Goal: Find specific page/section: Find specific page/section

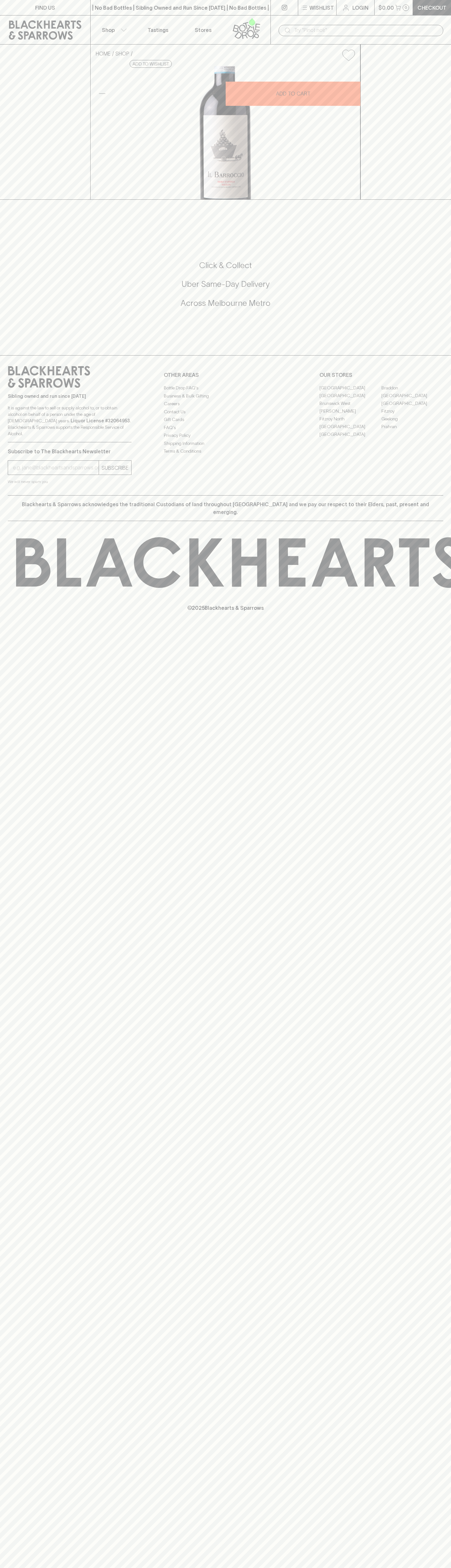
click at [413, 391] on link "Braddon" at bounding box center [412, 387] width 62 height 8
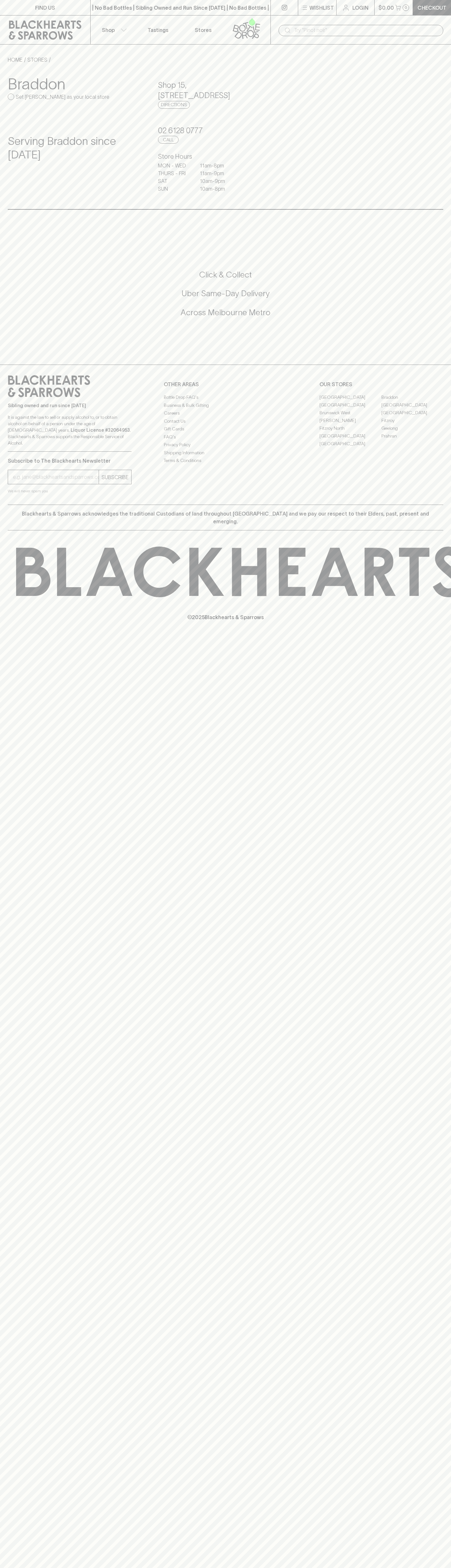
click at [381, 31] on input "text" at bounding box center [366, 30] width 144 height 10
click at [435, 432] on link "Prahran" at bounding box center [412, 435] width 62 height 8
click at [179, 1567] on html "FIND US | No Bad Bottles | Sibling Owned and Run Since [DATE] | No Bad Bottles …" at bounding box center [225, 784] width 451 height 1568
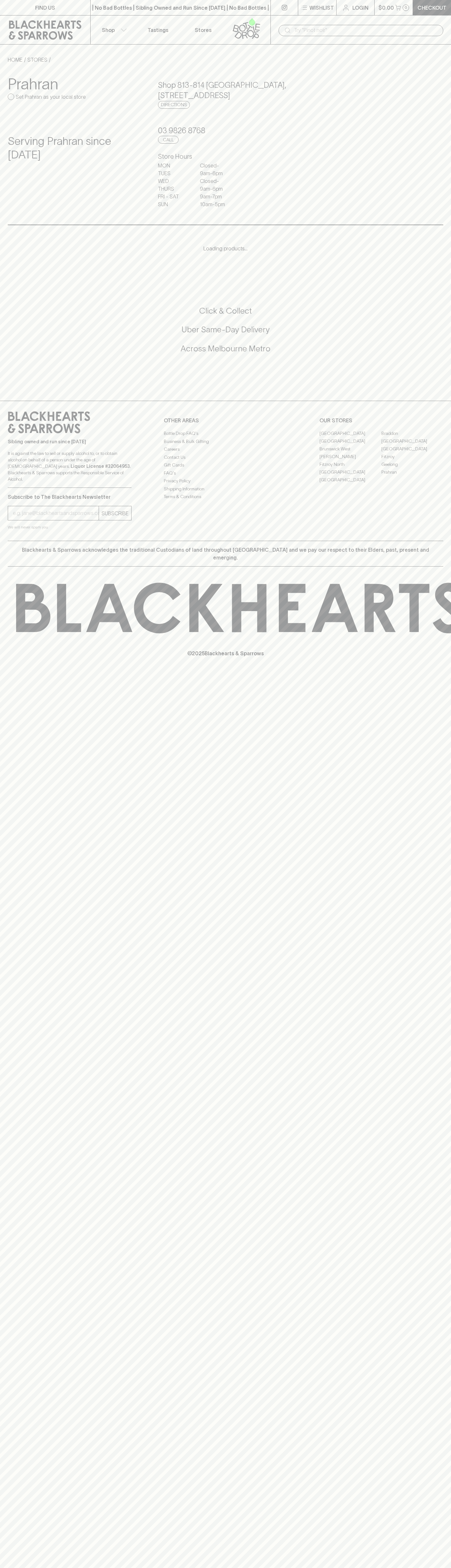
click at [8, 1222] on div "FIND US | No Bad Bottles | Sibling Owned and Run Since [DATE] | No Bad Bottles …" at bounding box center [225, 784] width 451 height 1568
